Goal: Information Seeking & Learning: Learn about a topic

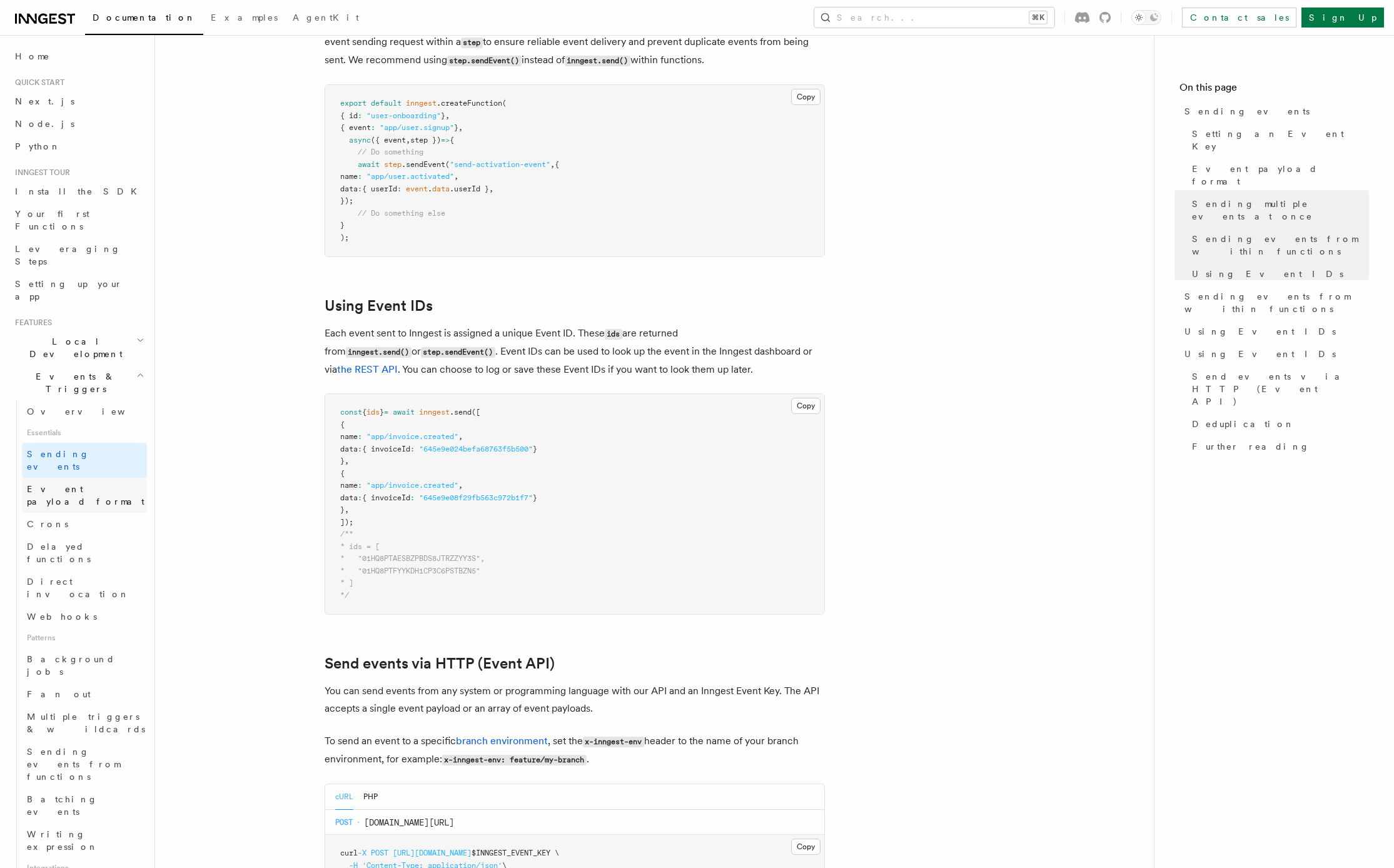
click at [77, 478] on link "Event payload format" at bounding box center [84, 495] width 125 height 35
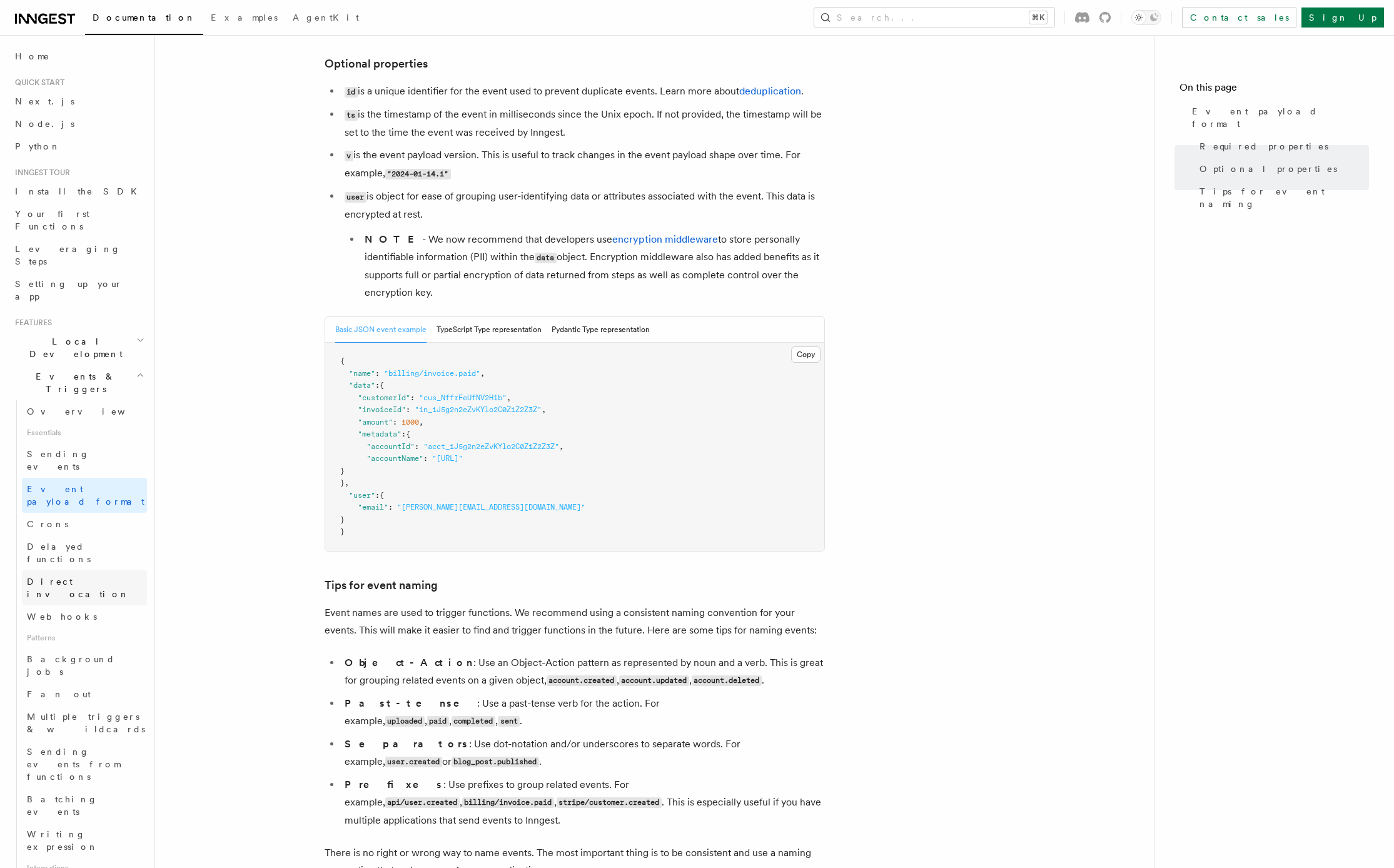
scroll to position [13, 0]
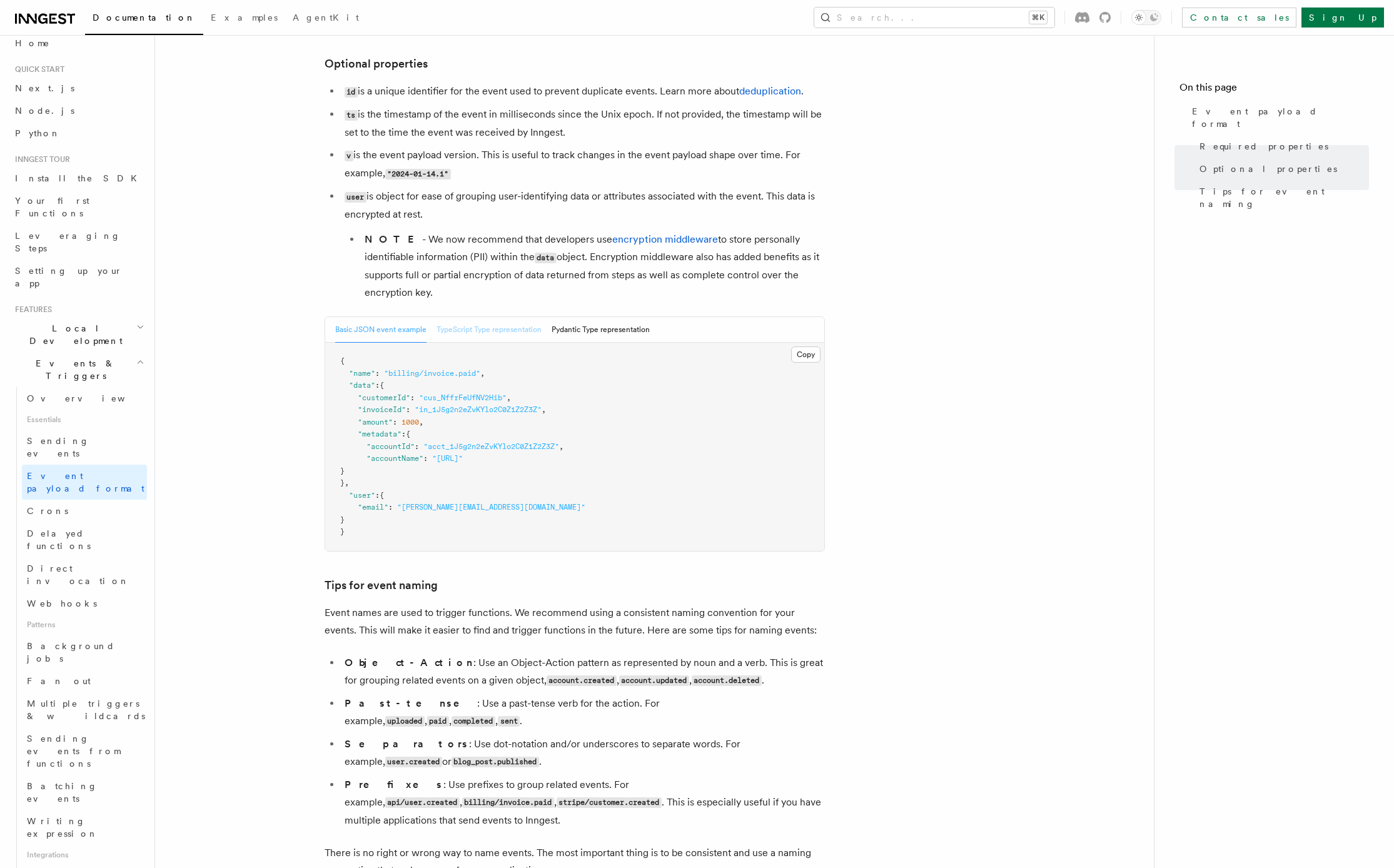
click at [470, 328] on button "TypeScript Type representation" at bounding box center [489, 330] width 105 height 26
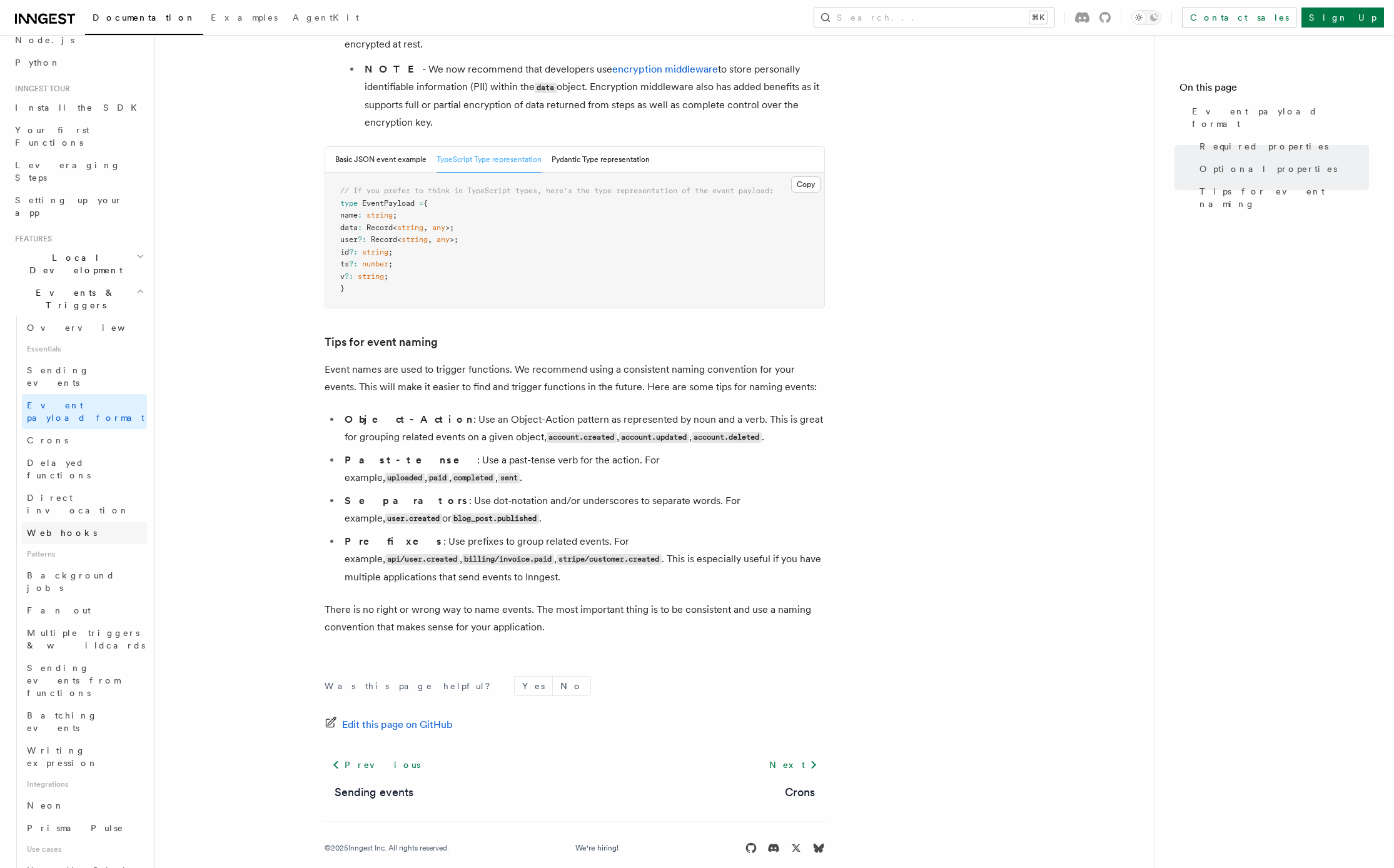
scroll to position [108, 0]
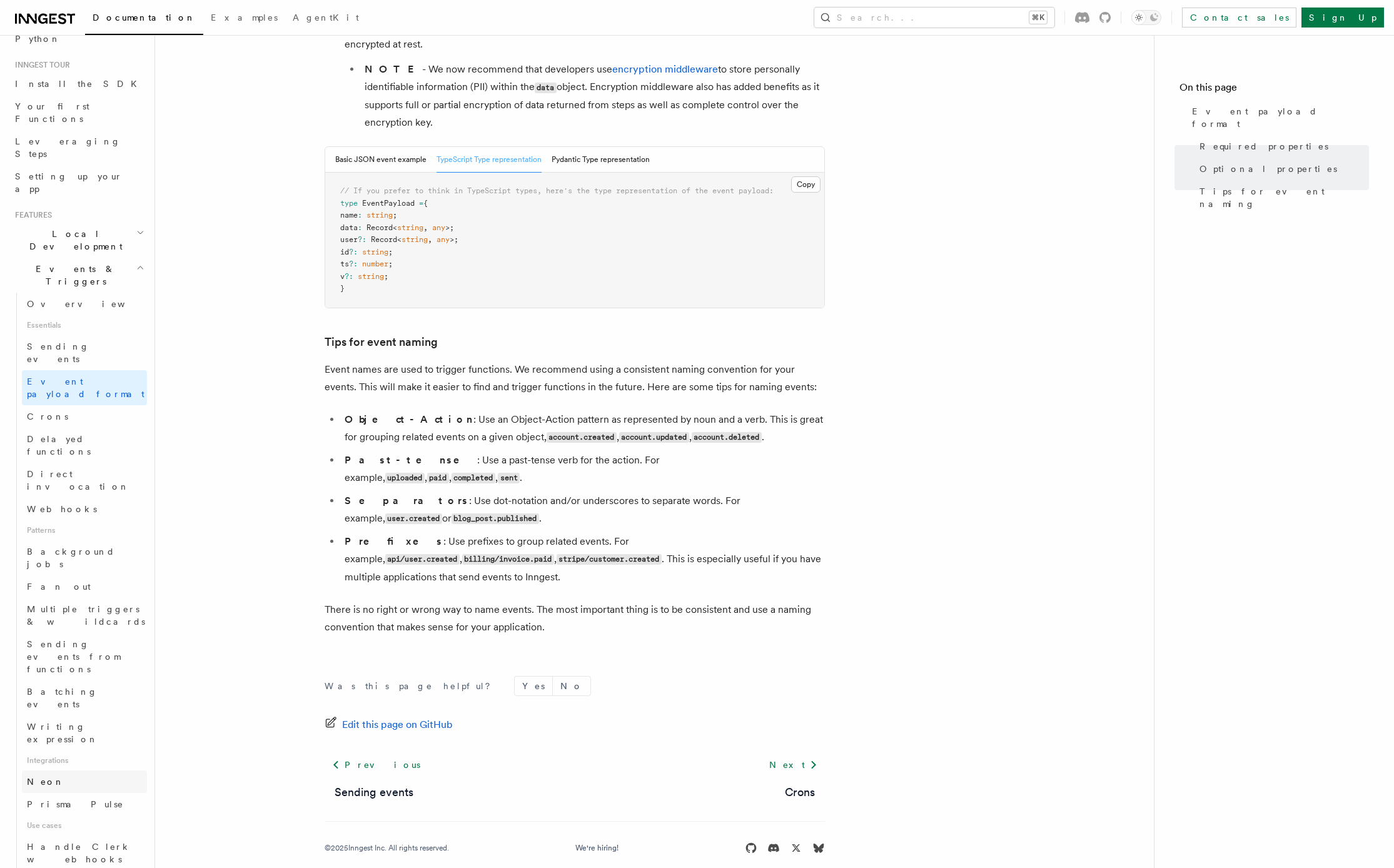
click at [55, 770] on link "Neon" at bounding box center [84, 782] width 125 height 23
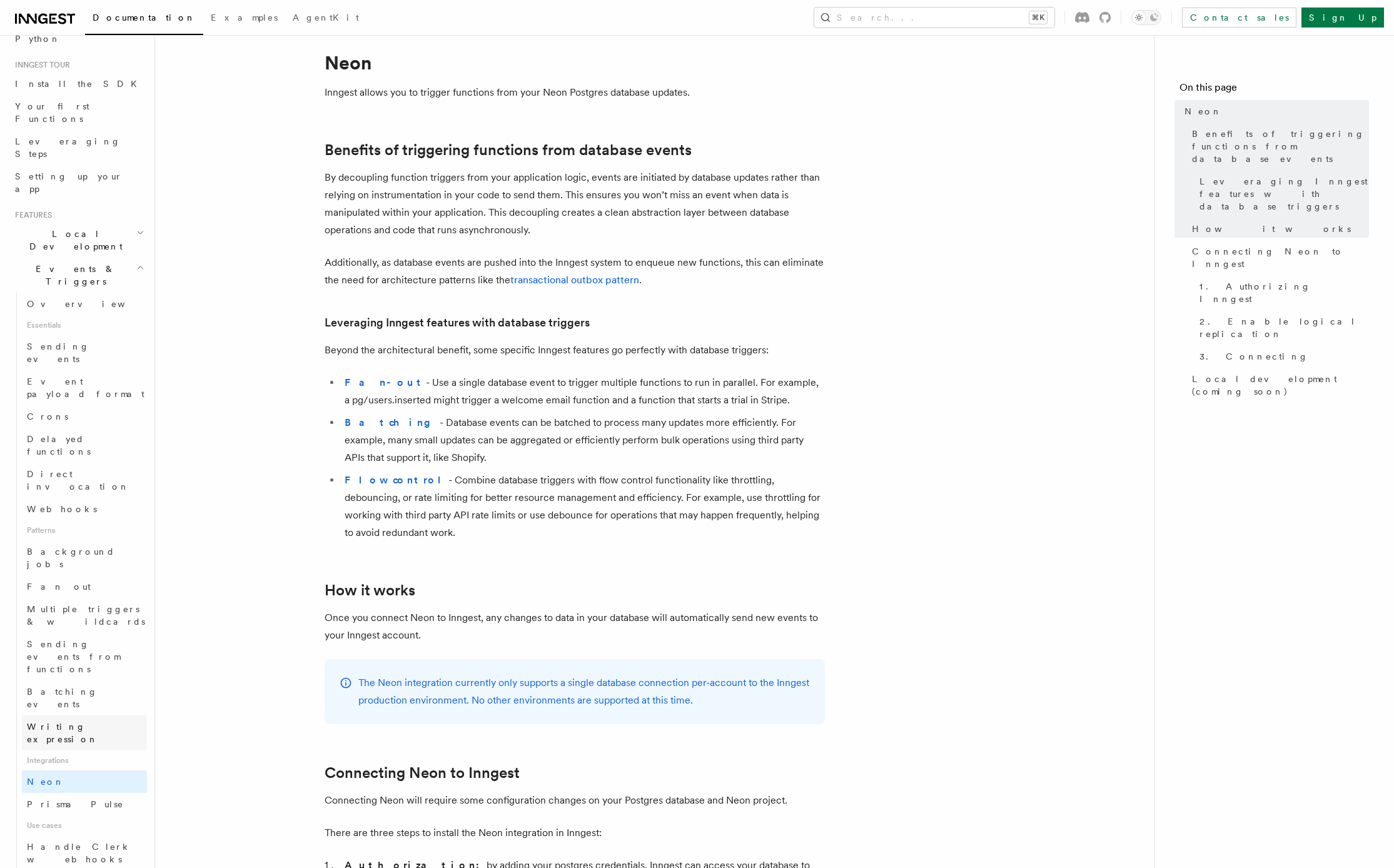
scroll to position [195, 0]
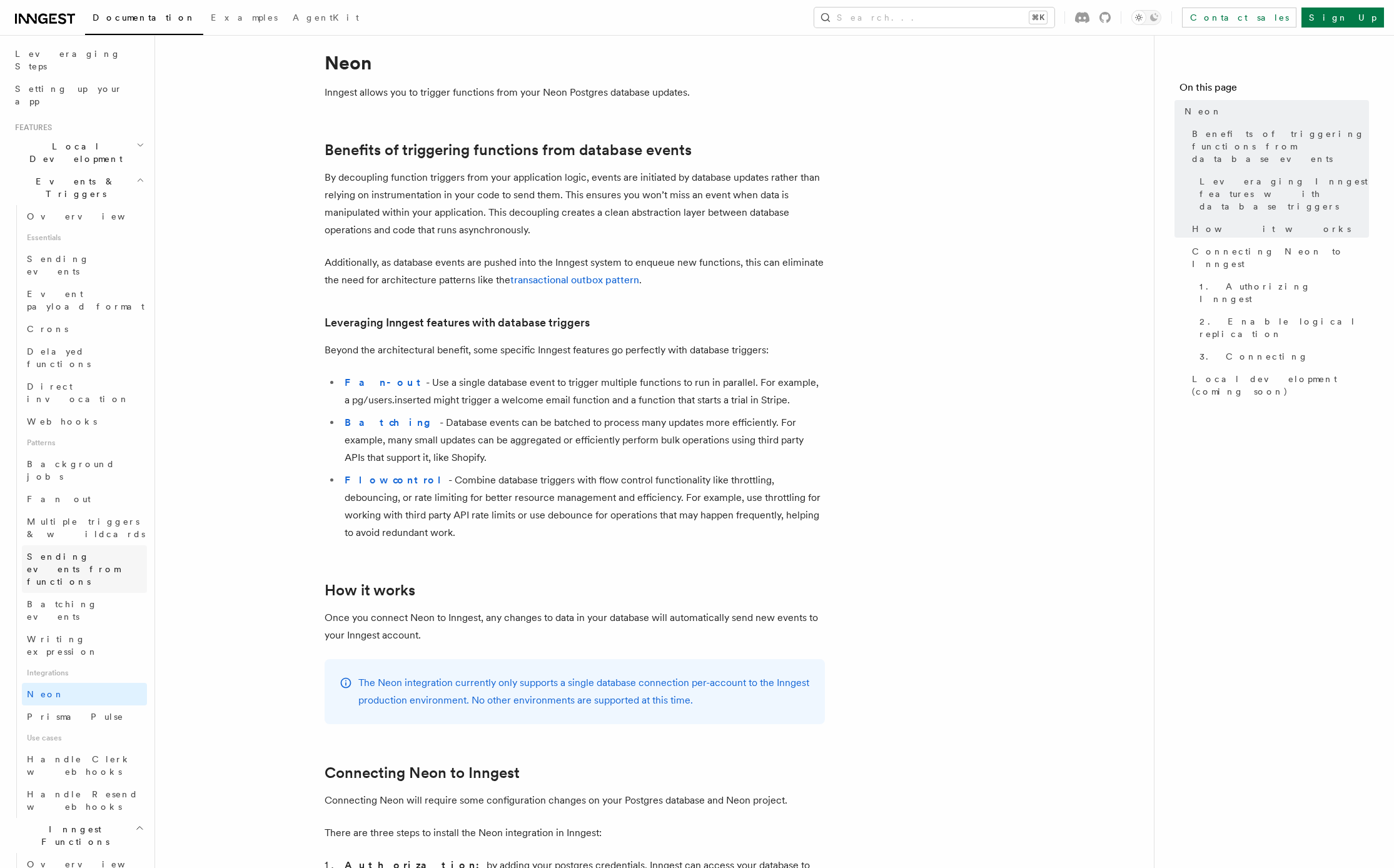
click at [84, 551] on span "Sending events from functions" at bounding box center [74, 569] width 93 height 35
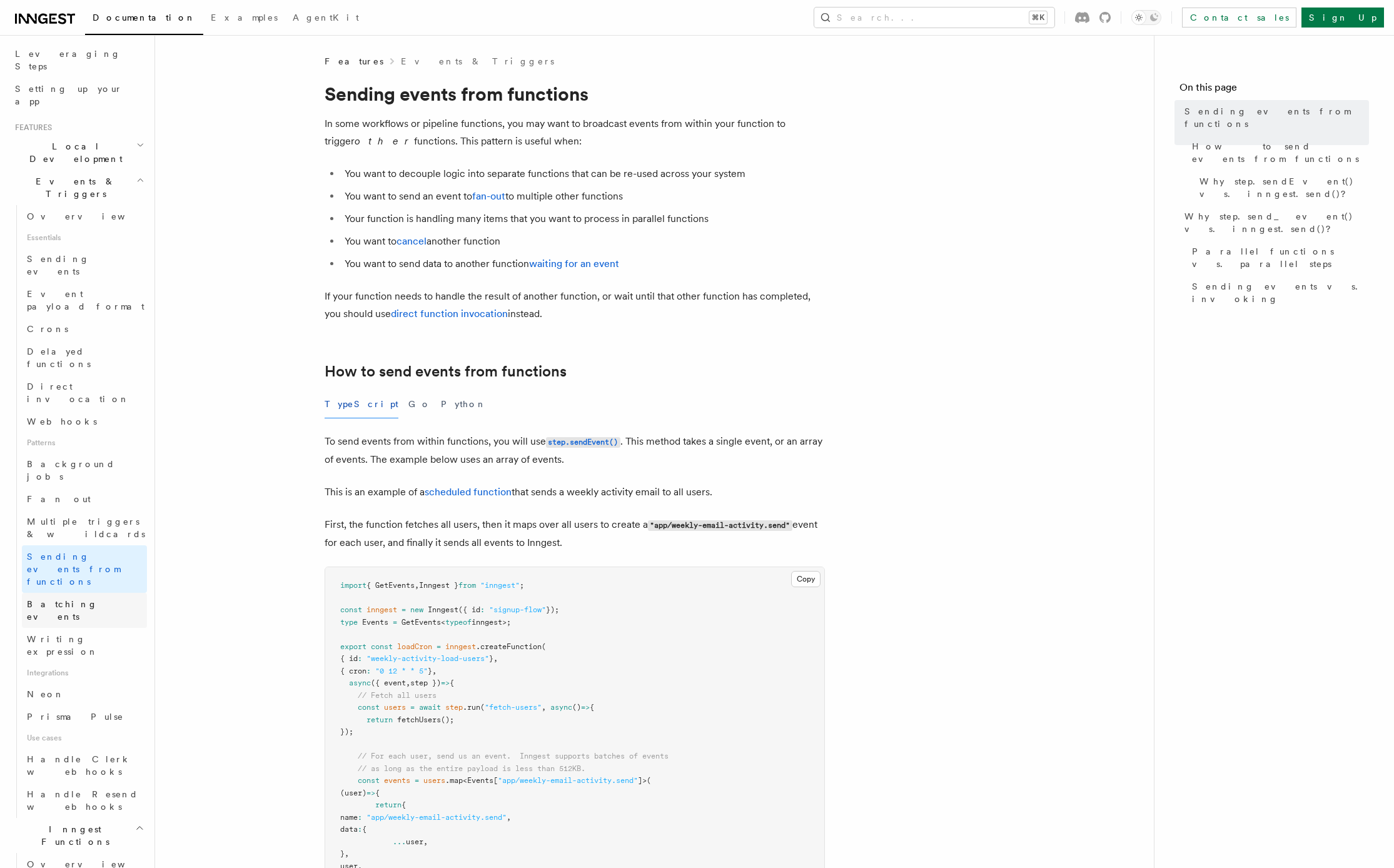
click at [65, 599] on span "Batching events" at bounding box center [62, 610] width 71 height 23
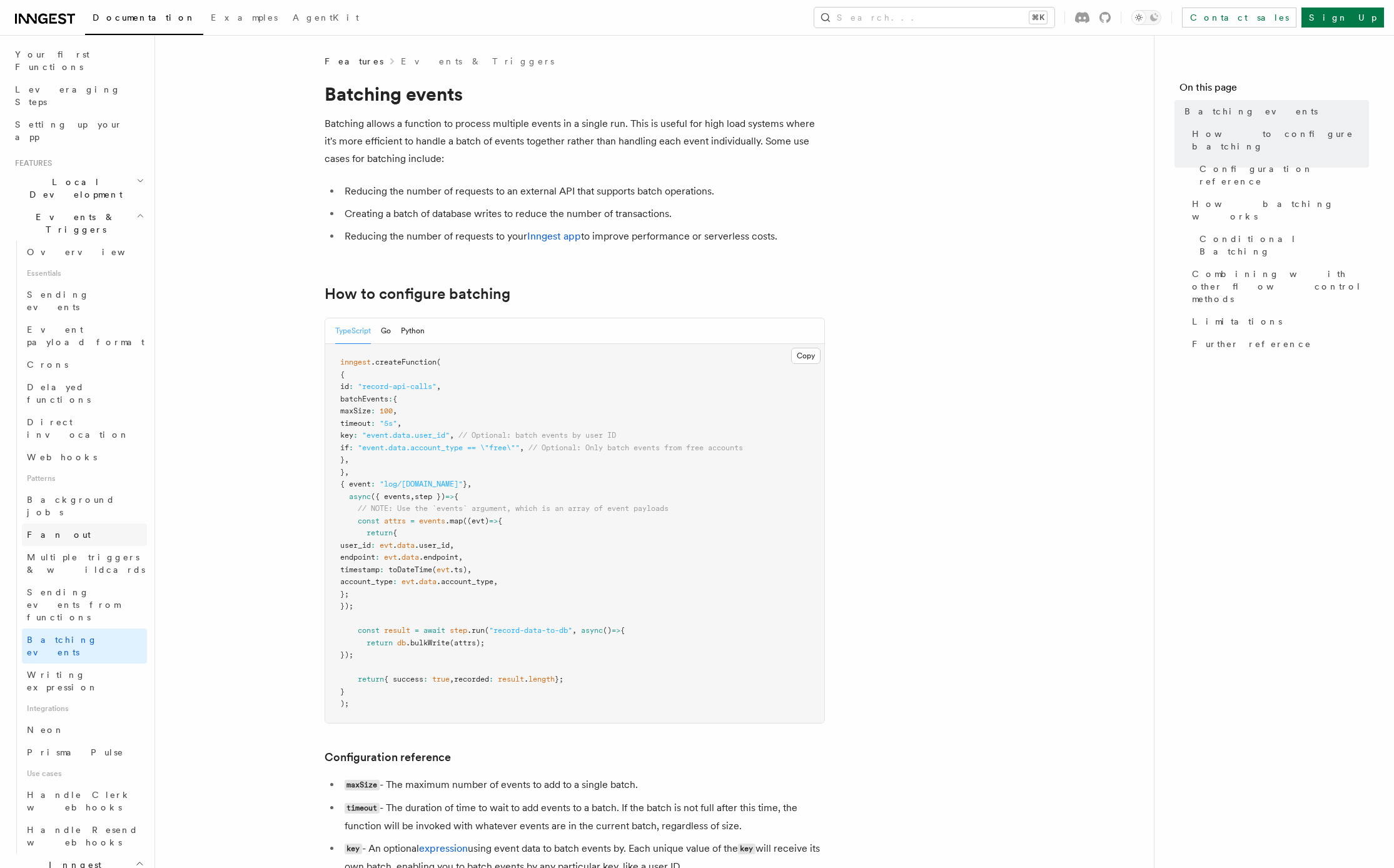
scroll to position [130, 0]
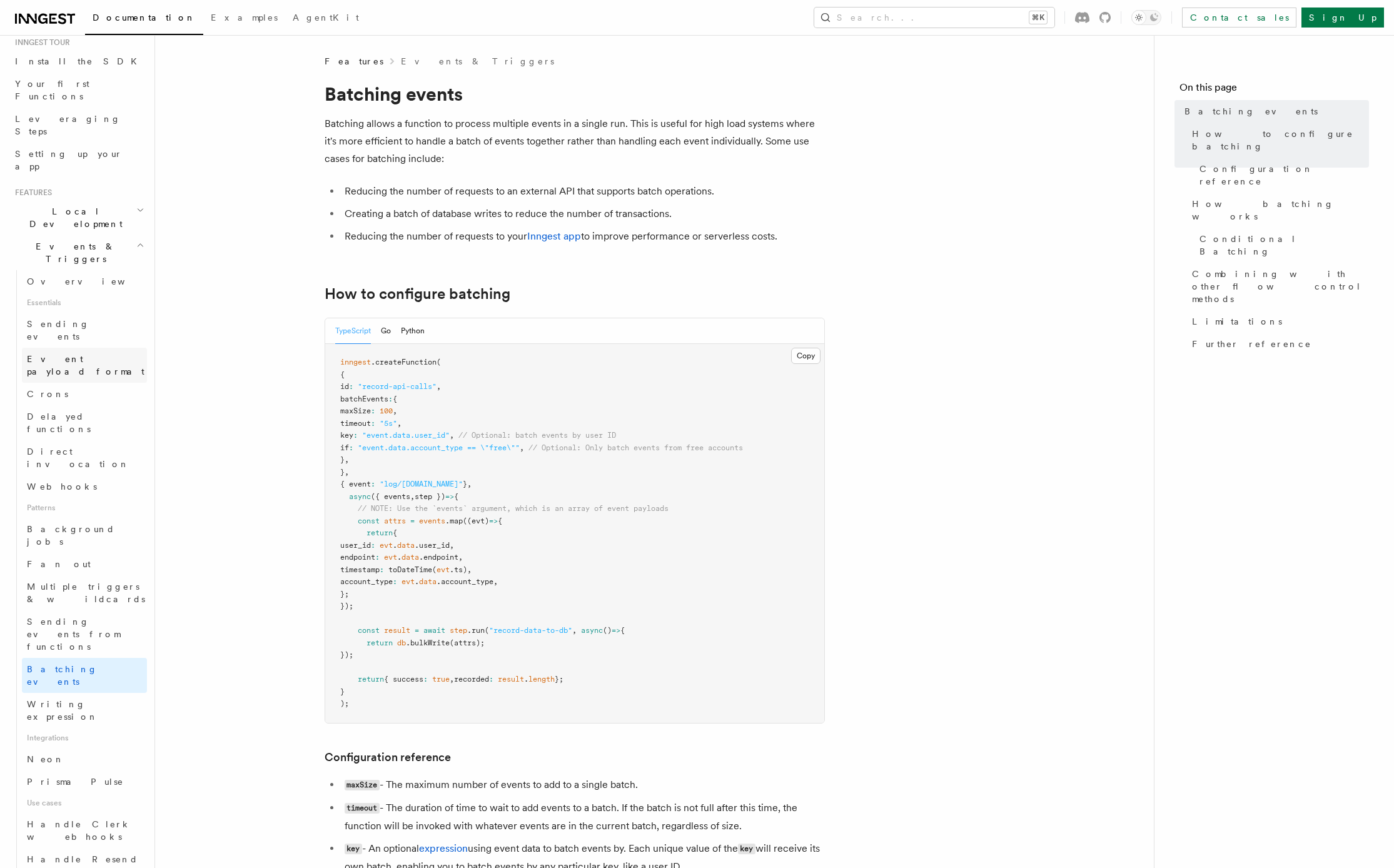
click at [64, 354] on span "Event payload format" at bounding box center [86, 366] width 117 height 23
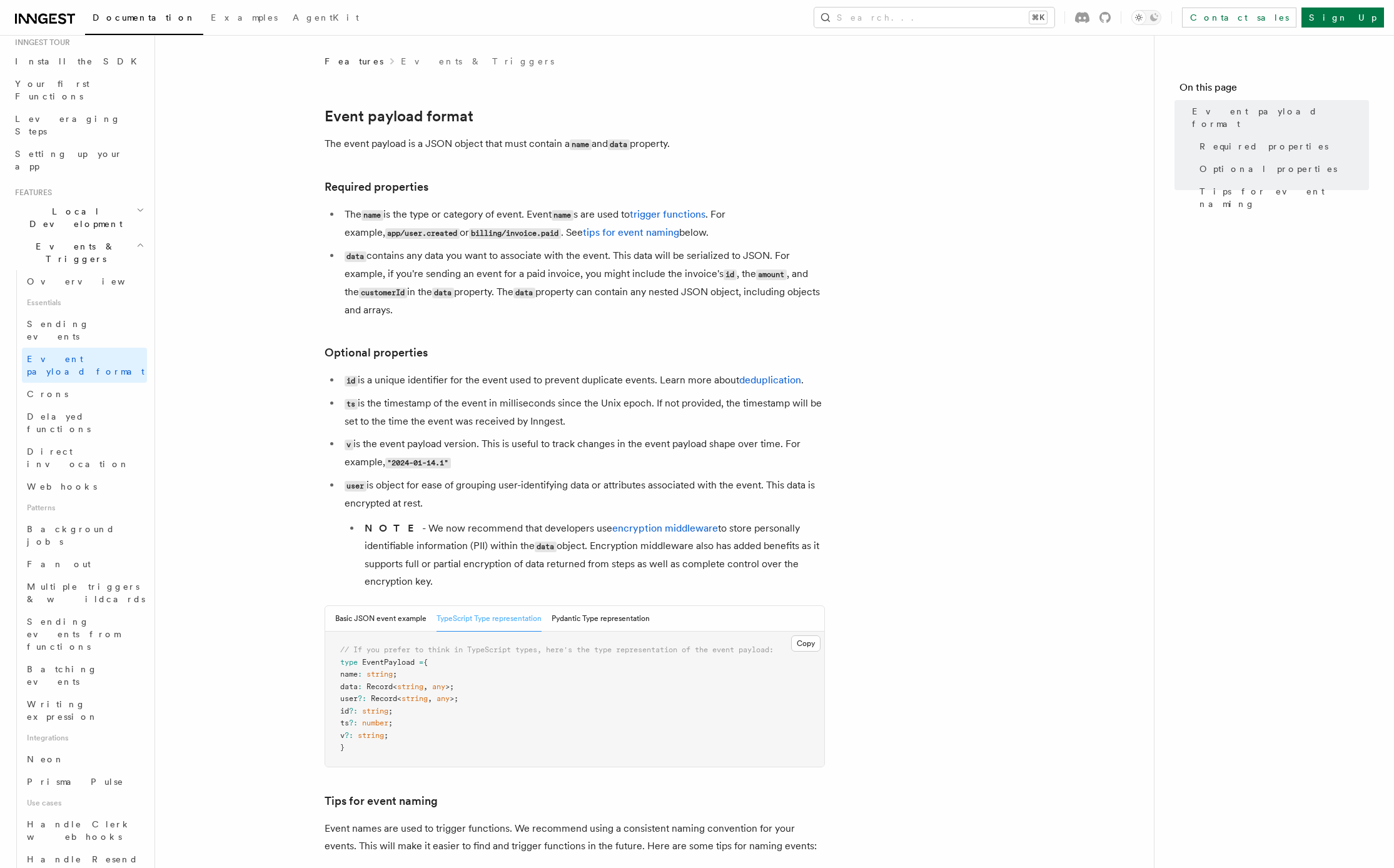
click at [282, 396] on article "Features Events & Triggers Event payload format The event payload is a JSON obj…" at bounding box center [654, 699] width 959 height 1288
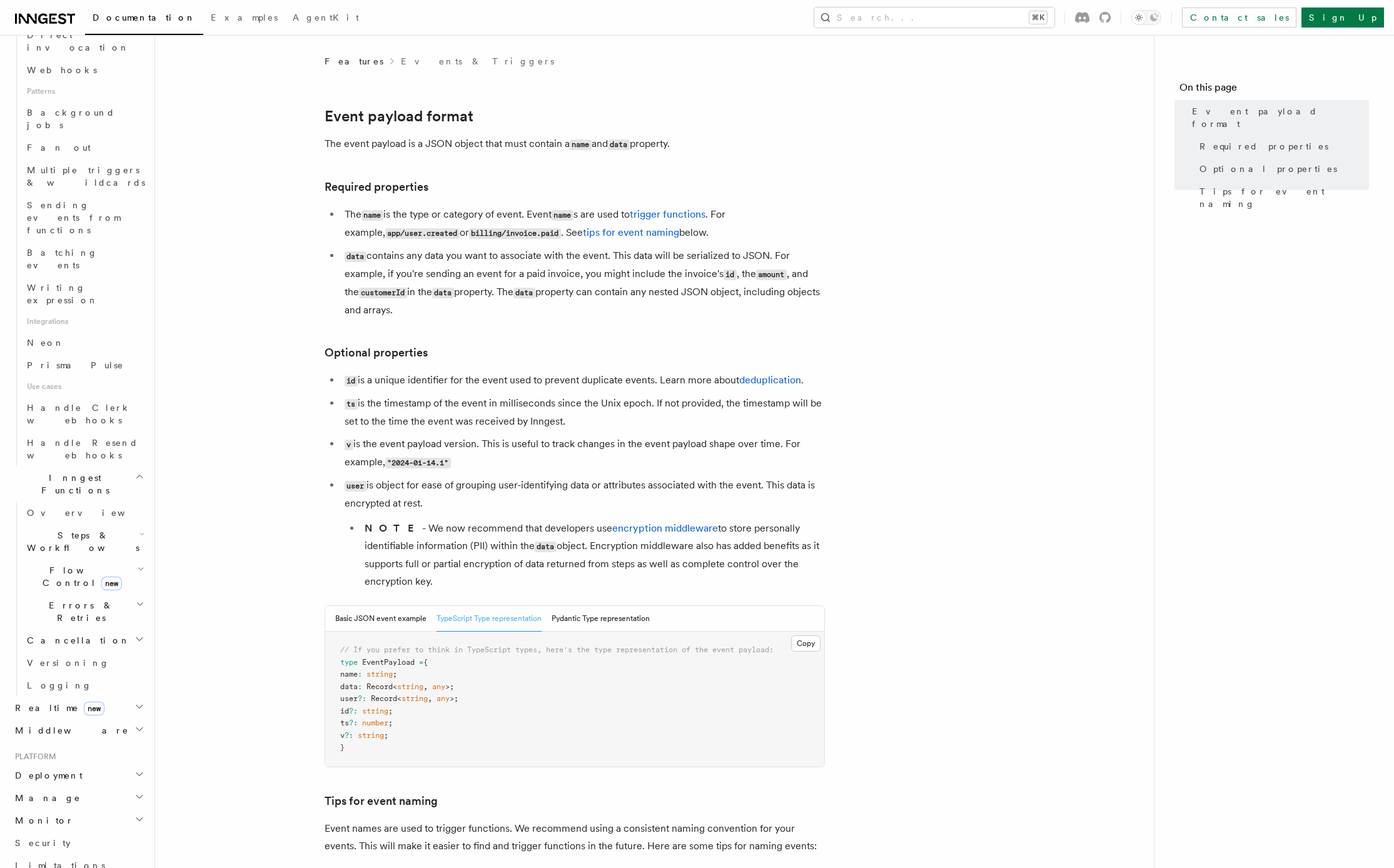
scroll to position [595, 0]
click at [63, 867] on link "Send events" at bounding box center [84, 882] width 125 height 23
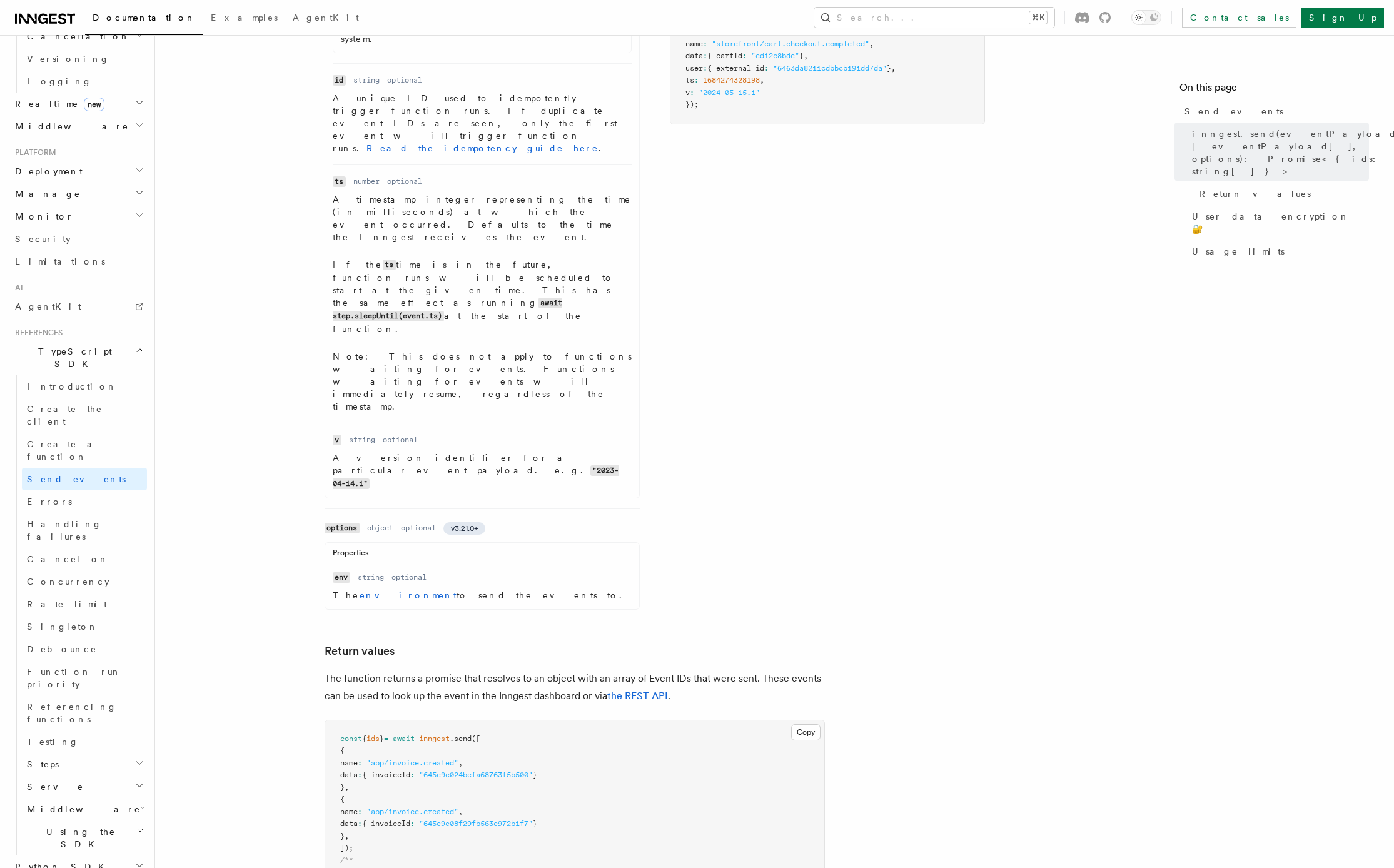
scroll to position [1015, 0]
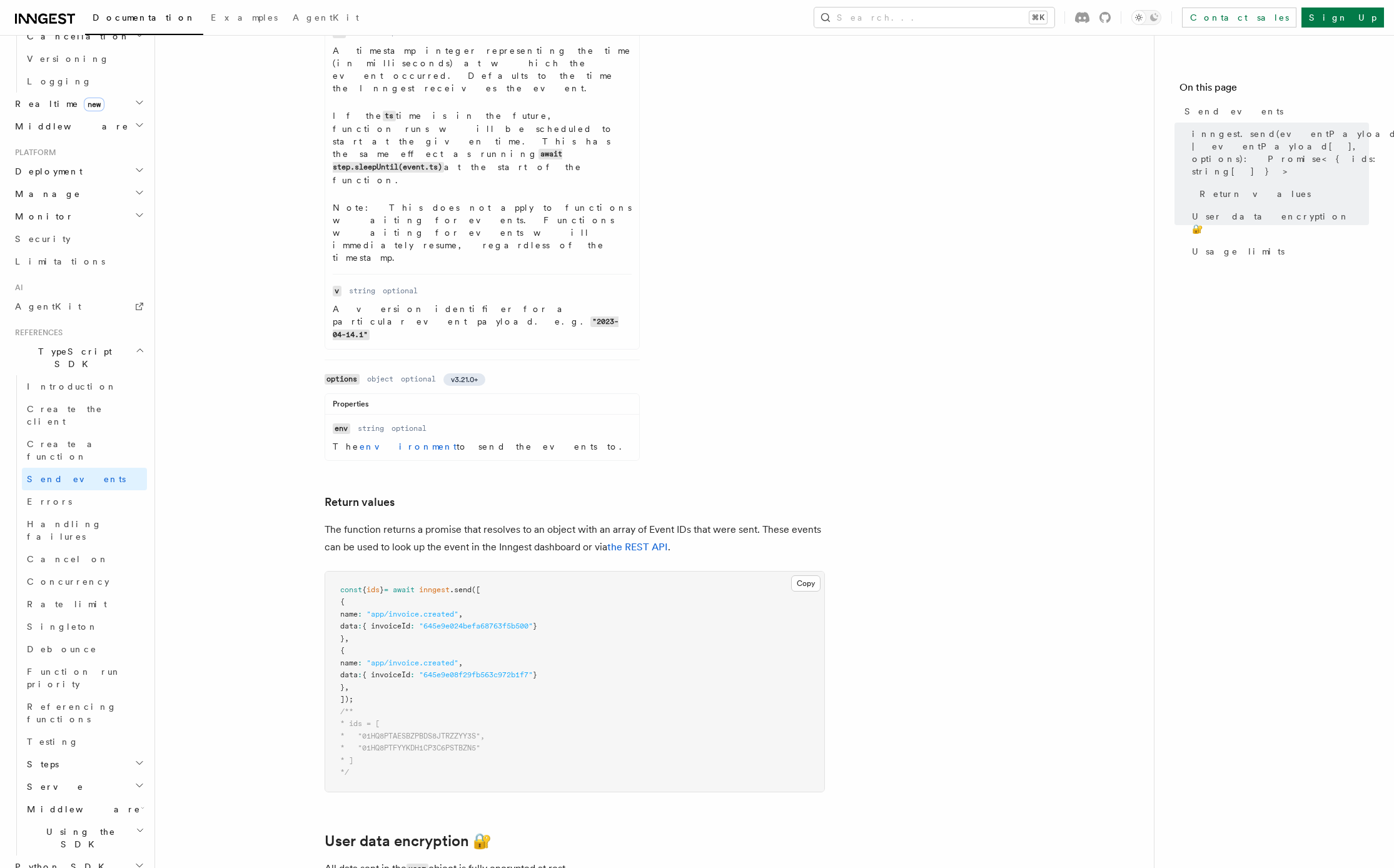
click at [135, 758] on icon "button" at bounding box center [139, 763] width 10 height 10
click at [76, 782] on span "[DOMAIN_NAME]()" at bounding box center [77, 786] width 75 height 10
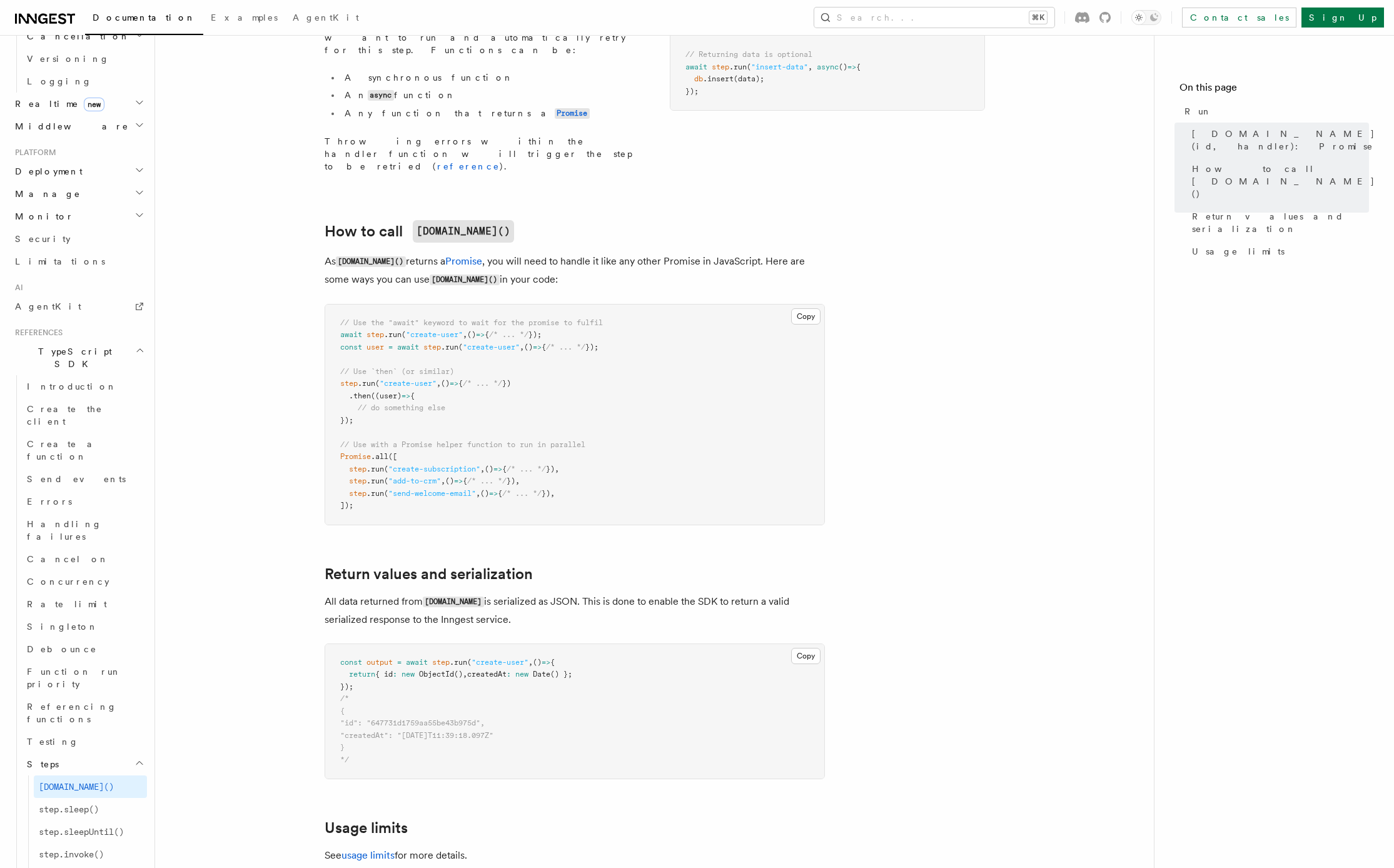
scroll to position [303, 0]
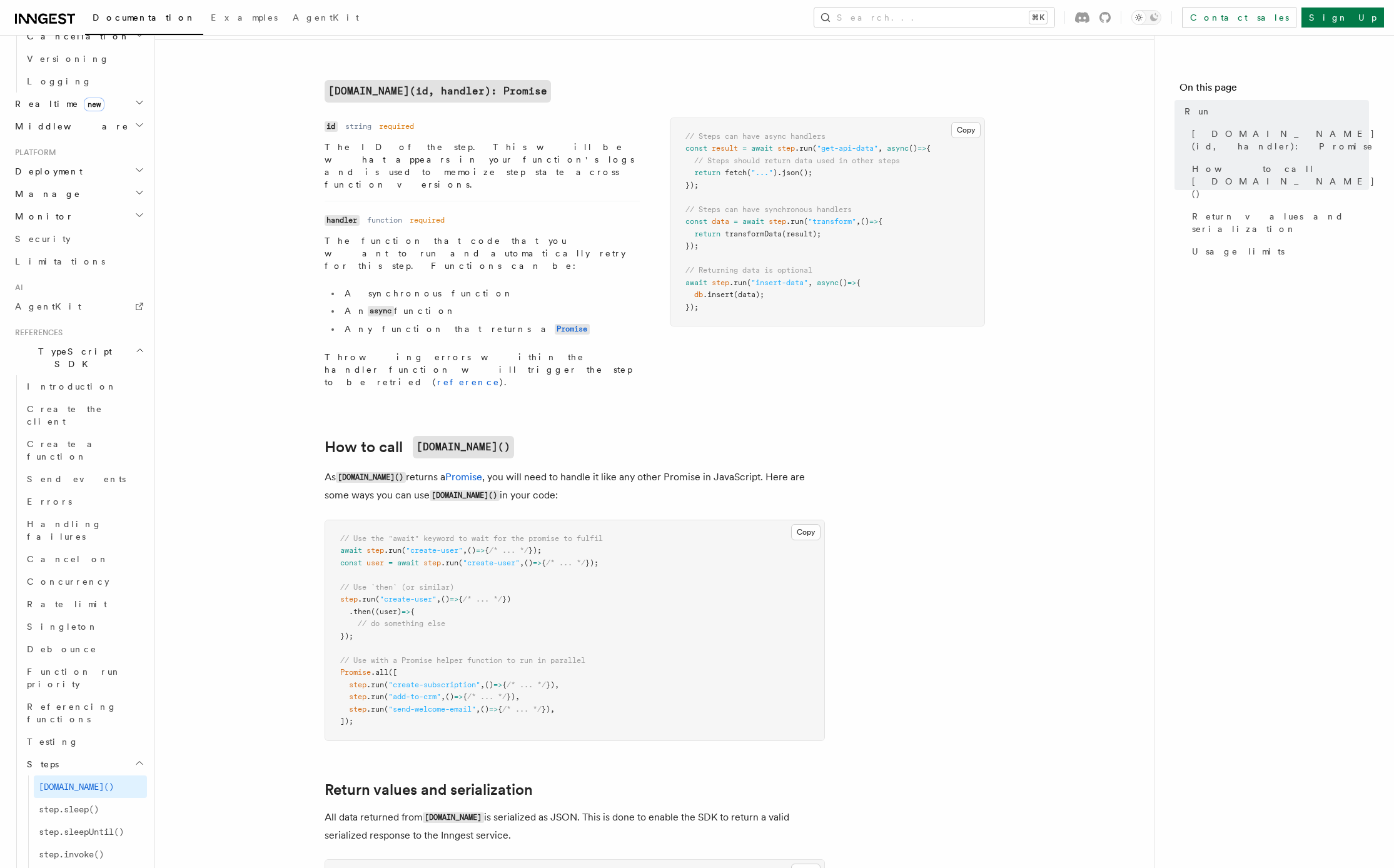
click at [291, 446] on article "References TypeScript SDK Steps Run Use [DOMAIN_NAME]() to run synchronous or a…" at bounding box center [654, 540] width 959 height 1577
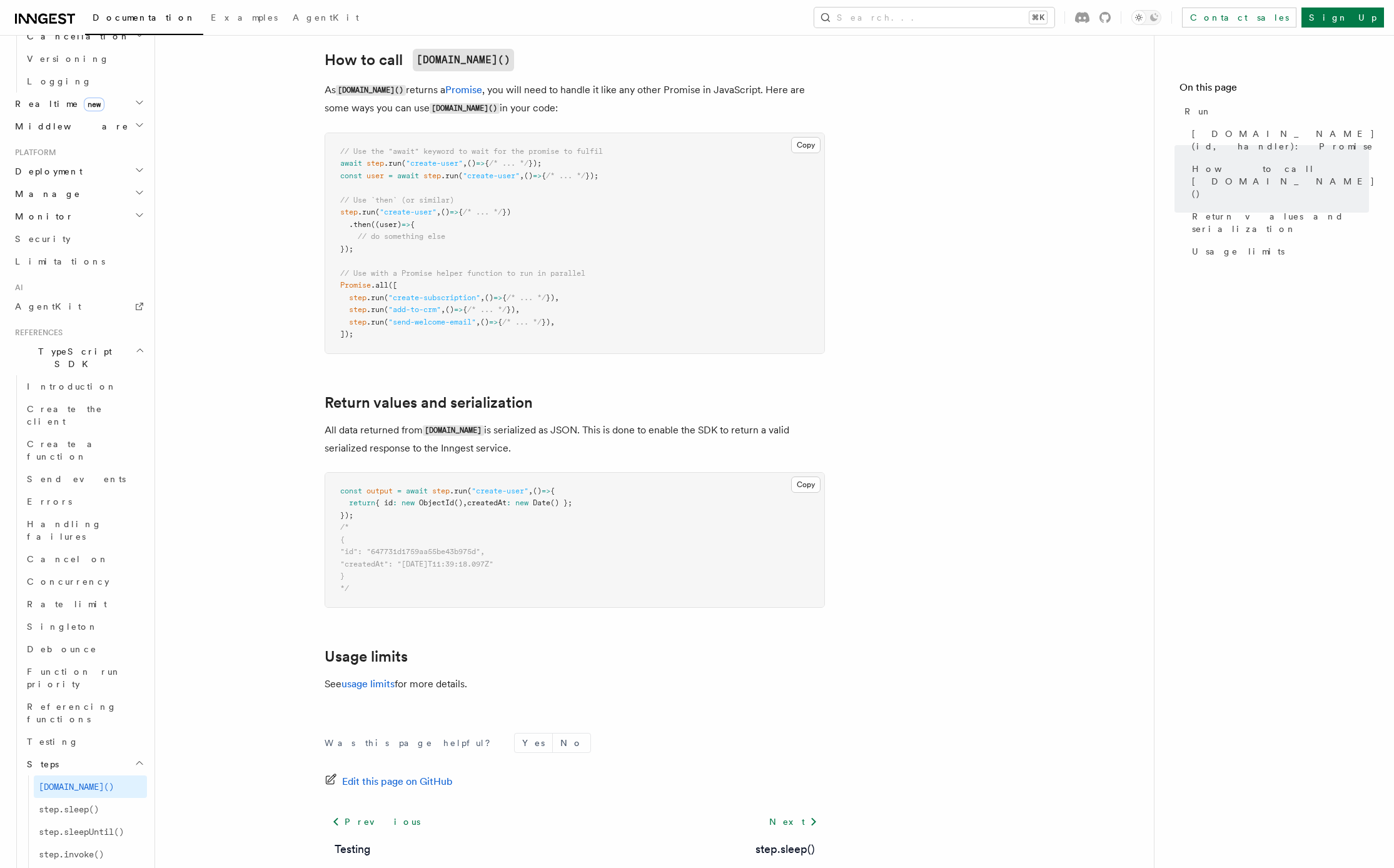
scroll to position [713, 0]
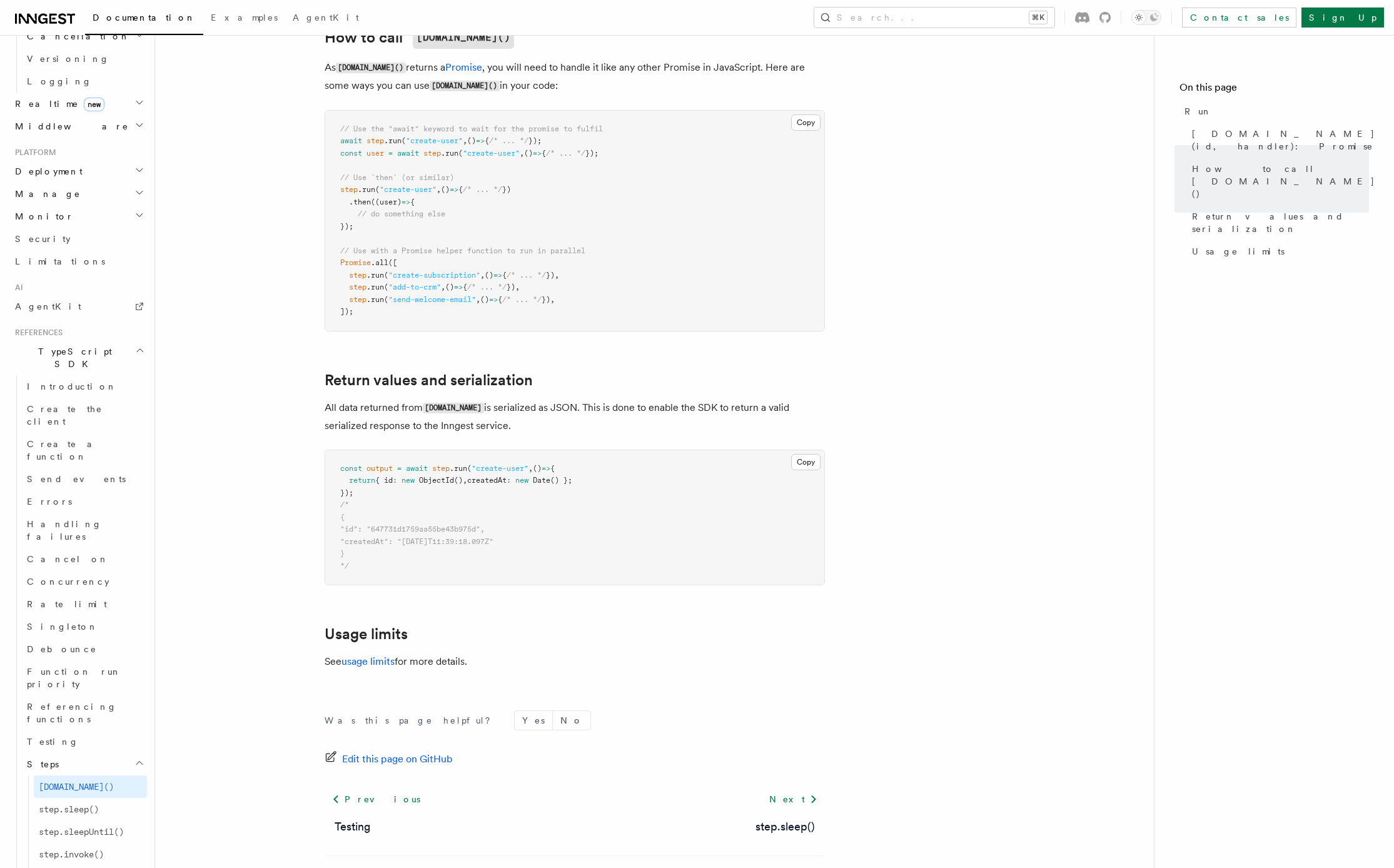
click at [282, 450] on article "References TypeScript SDK Steps Run Use [DOMAIN_NAME]() to run synchronous or a…" at bounding box center [654, 130] width 959 height 1577
